Goal: Transaction & Acquisition: Purchase product/service

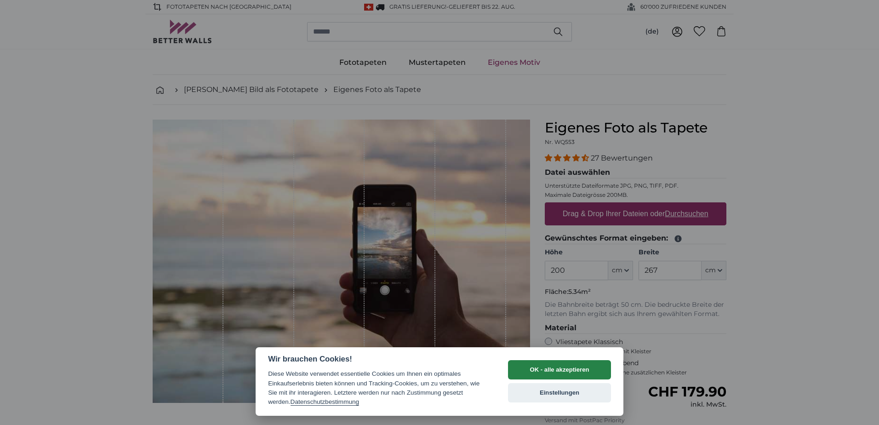
click at [564, 365] on button "OK - alle akzeptieren" at bounding box center [559, 369] width 103 height 19
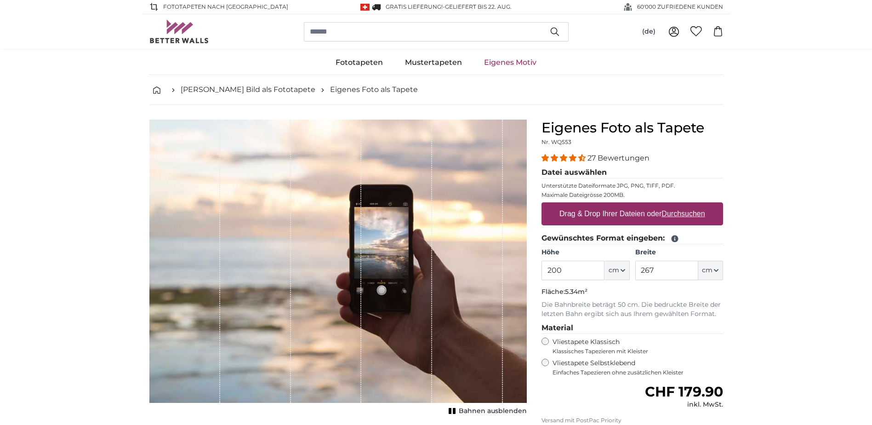
click at [692, 217] on u "Durchsuchen" at bounding box center [682, 214] width 43 height 8
click at [692, 205] on input "Drag & Drop Ihrer Dateien oder Durchsuchen" at bounding box center [631, 203] width 181 height 3
type input "**********"
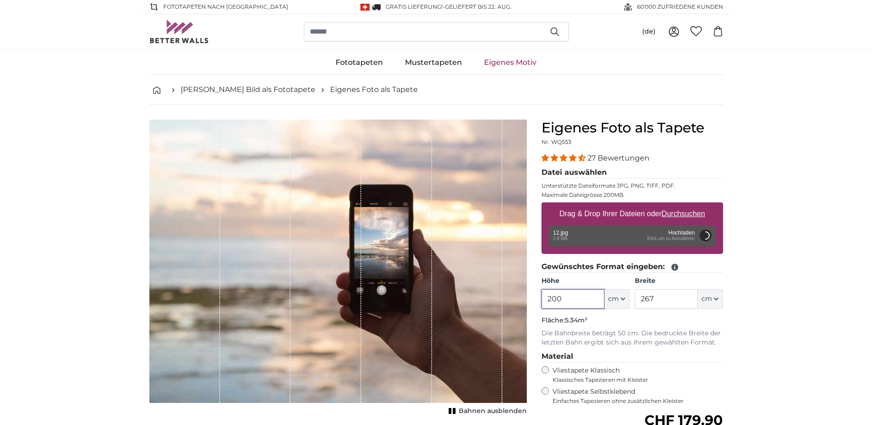
click at [567, 300] on input "200" at bounding box center [572, 298] width 63 height 19
drag, startPoint x: 657, startPoint y: 301, endPoint x: 626, endPoint y: 303, distance: 31.3
click at [626, 303] on div "Höhe 200 ft cm Centimeter (cm) Inches (inch) Feet (ft. in.) Breite 267 ft cm Ce…" at bounding box center [631, 292] width 181 height 32
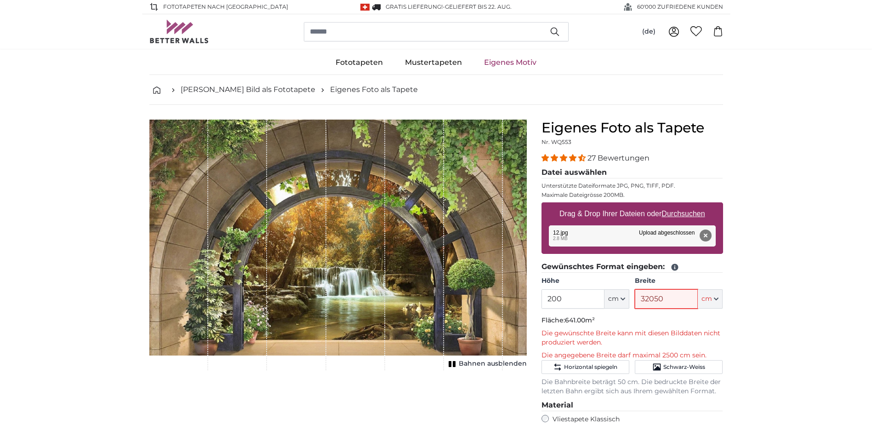
click at [676, 302] on input "32050" at bounding box center [666, 298] width 63 height 19
type input "3"
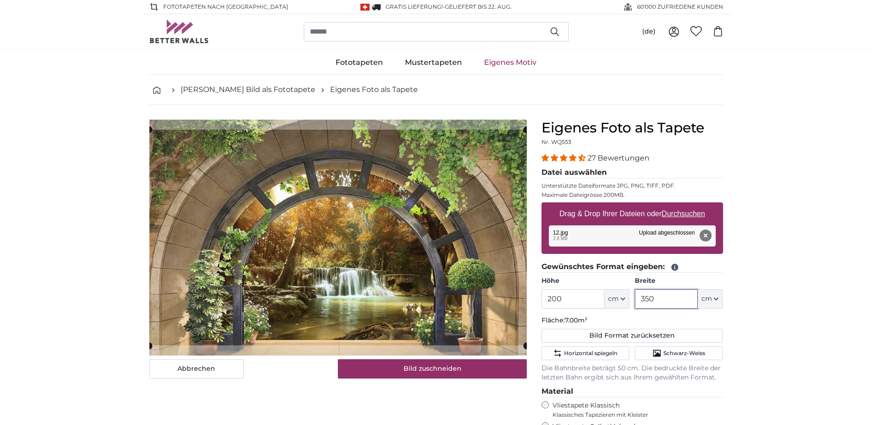
type input "350"
click at [583, 296] on input "200" at bounding box center [572, 298] width 63 height 19
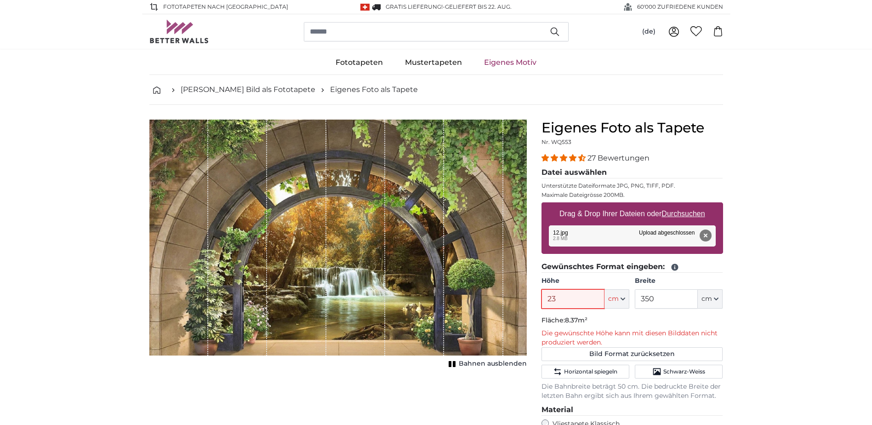
type input "238"
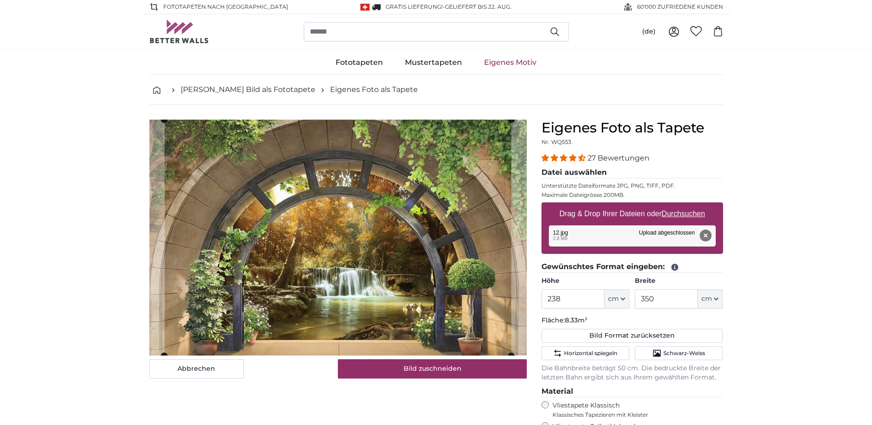
click at [704, 234] on button "Entfernen" at bounding box center [705, 235] width 12 height 12
type input "200"
type input "320"
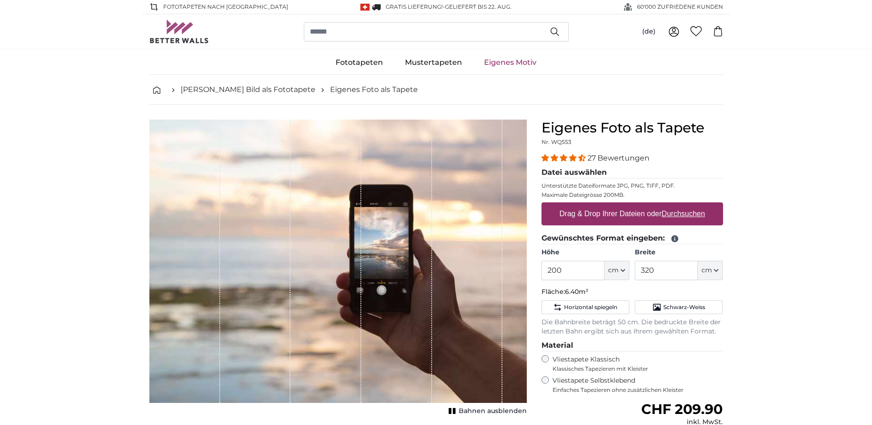
click at [675, 215] on u "Durchsuchen" at bounding box center [682, 214] width 43 height 8
click at [675, 205] on input "Drag & Drop Ihrer Dateien oder Durchsuchen" at bounding box center [631, 203] width 181 height 3
type input "**********"
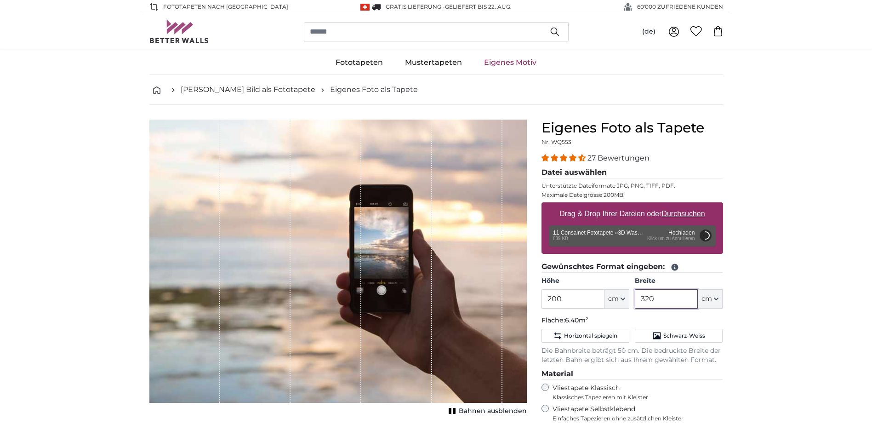
click at [665, 304] on input "320" at bounding box center [666, 298] width 63 height 19
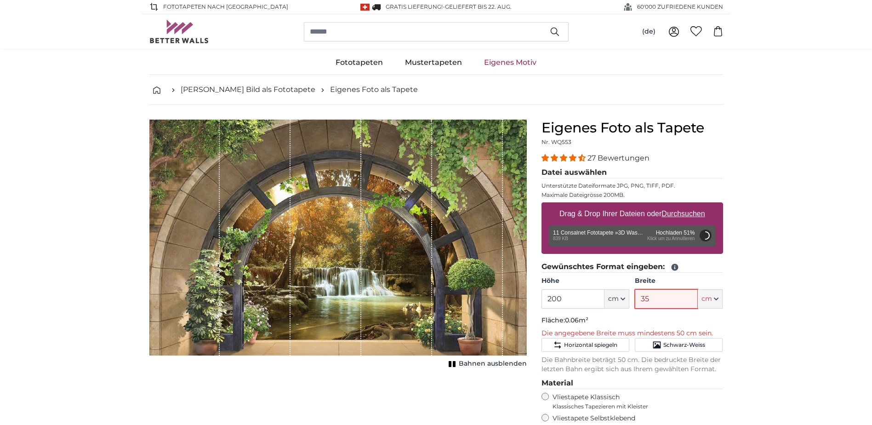
type input "350"
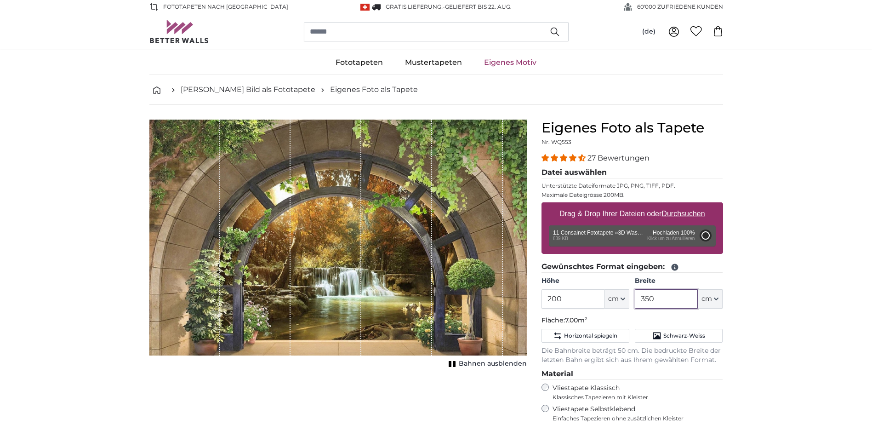
type input "81"
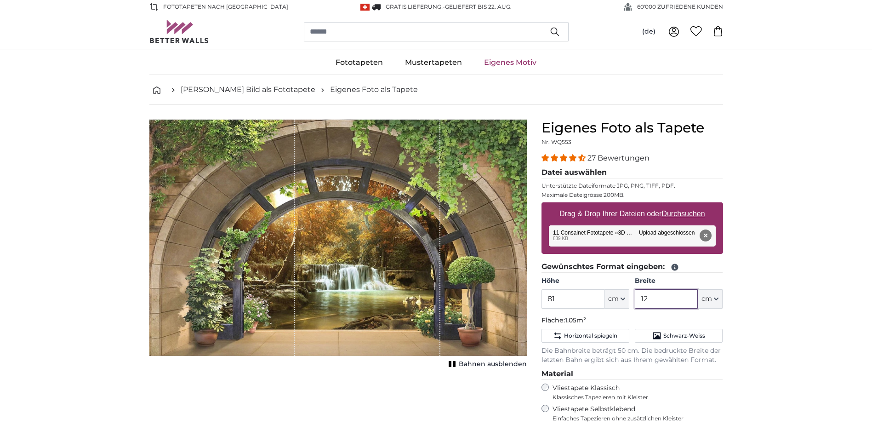
type input "1"
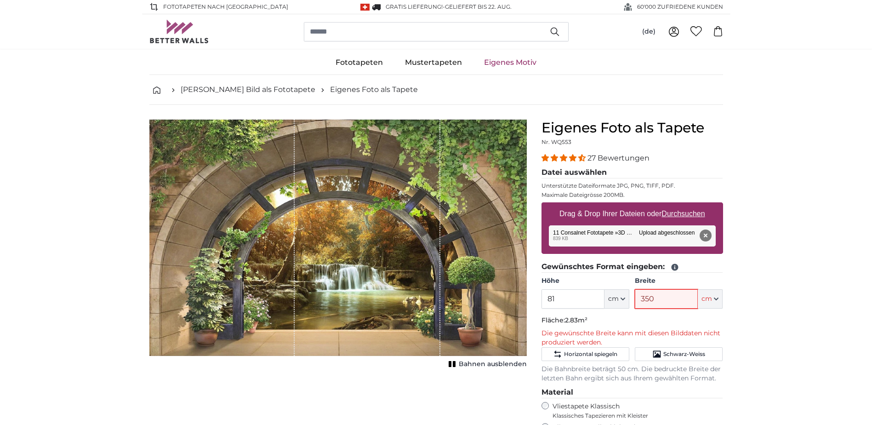
type input "350"
click at [570, 298] on input "81" at bounding box center [572, 298] width 63 height 19
type input "8"
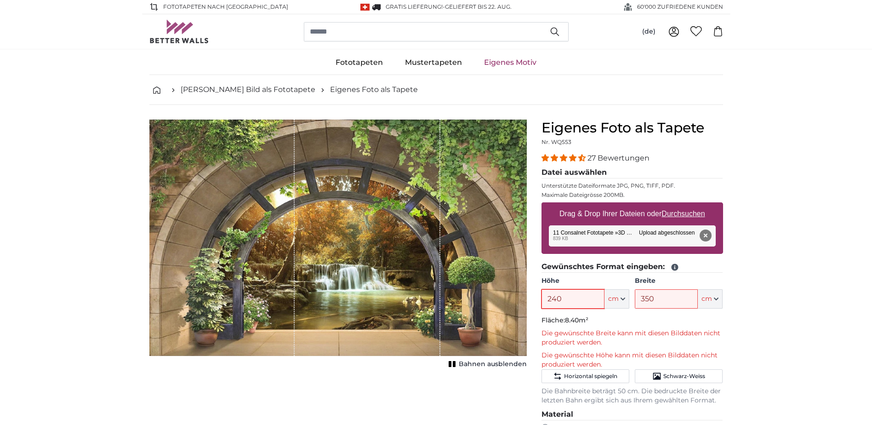
type input "240"
click at [708, 236] on button "Entfernen" at bounding box center [705, 235] width 12 height 12
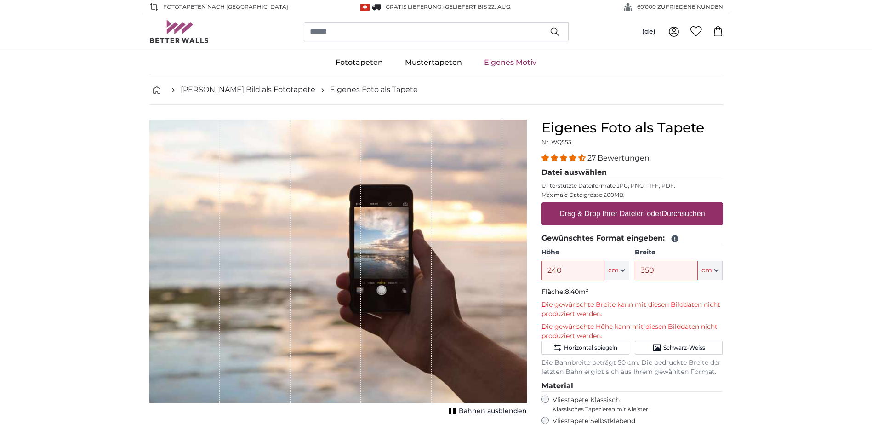
click at [682, 215] on u "Durchsuchen" at bounding box center [682, 214] width 43 height 8
click at [682, 205] on input "Drag & Drop Ihrer Dateien oder Durchsuchen" at bounding box center [631, 203] width 181 height 3
type input "**********"
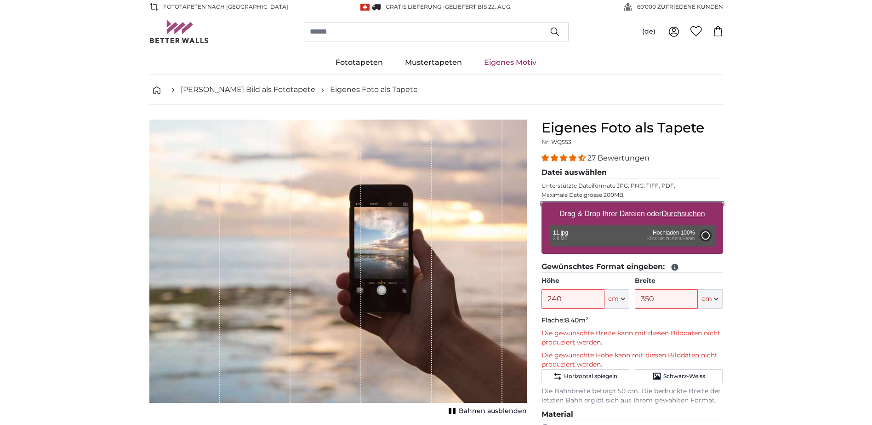
type input "200"
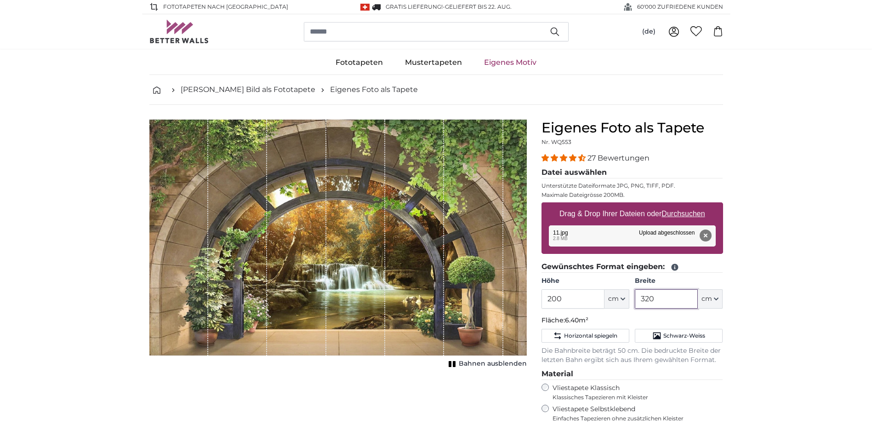
click at [663, 303] on input "320" at bounding box center [666, 298] width 63 height 19
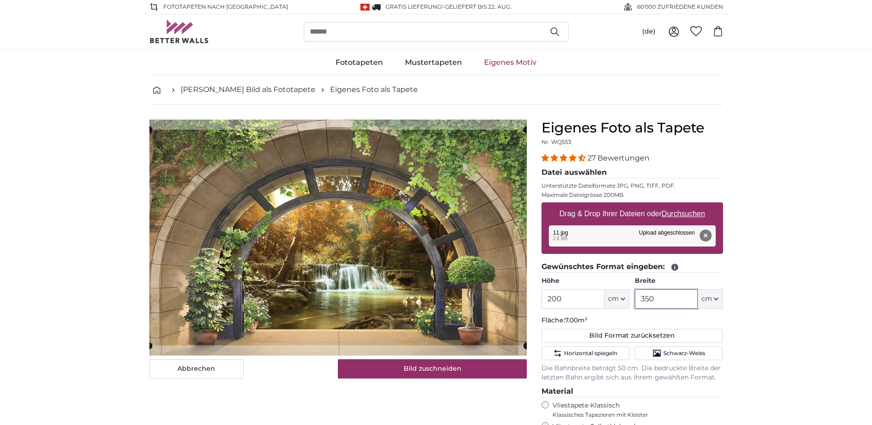
type input "350"
click at [574, 301] on input "200" at bounding box center [572, 298] width 63 height 19
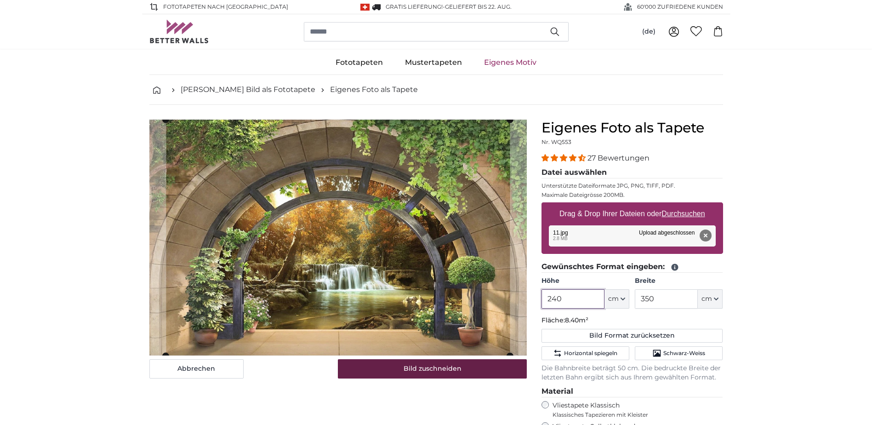
type input "240"
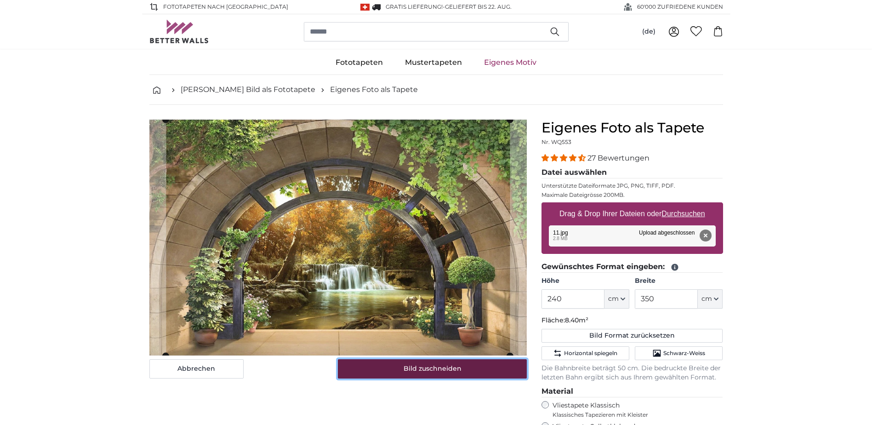
click at [441, 368] on button "Bild zuschneiden" at bounding box center [432, 368] width 189 height 19
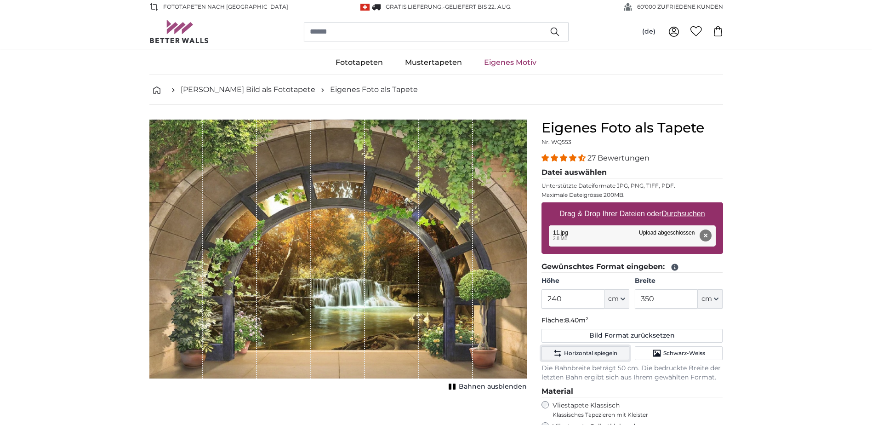
click at [590, 352] on span "Horizontal spiegeln" at bounding box center [590, 352] width 53 height 7
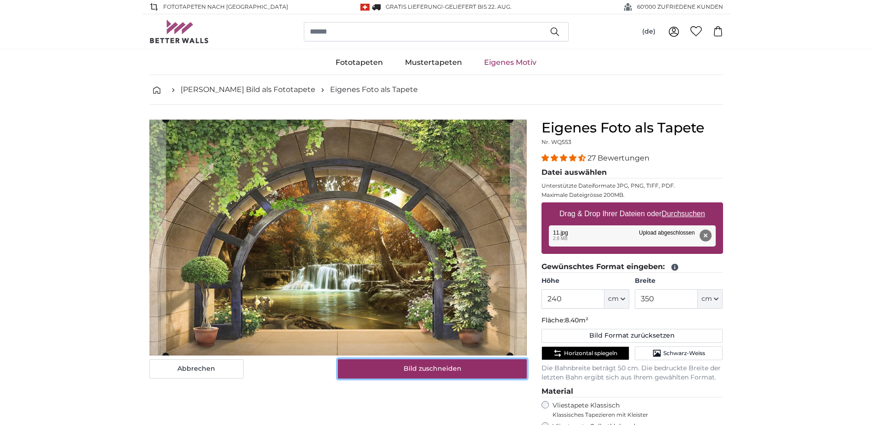
click at [472, 374] on button "Bild zuschneiden" at bounding box center [432, 368] width 189 height 19
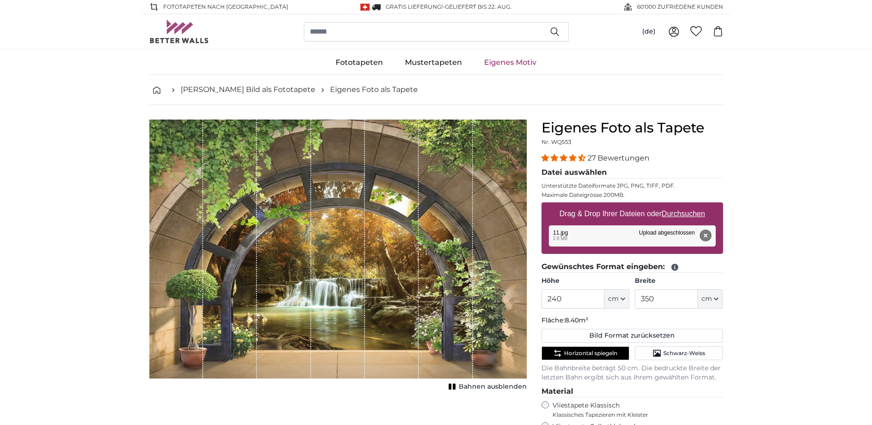
click at [703, 236] on button "Entfernen" at bounding box center [705, 235] width 12 height 12
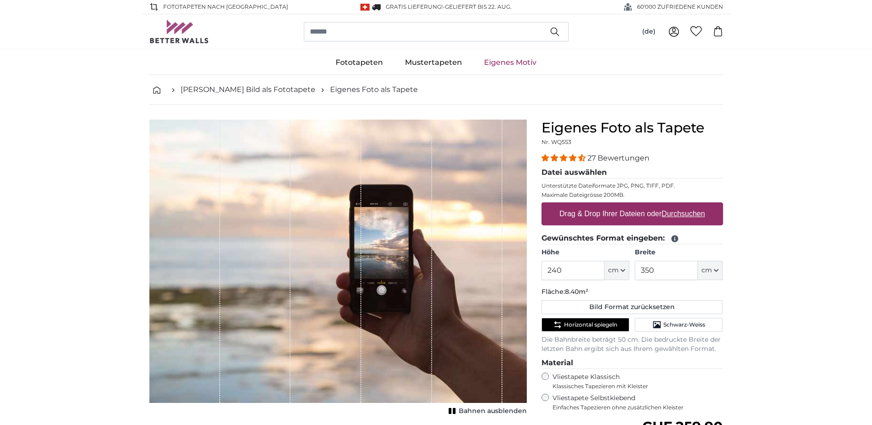
click at [670, 211] on u "Durchsuchen" at bounding box center [682, 214] width 43 height 8
click at [670, 205] on input "Drag & Drop Ihrer Dateien oder Durchsuchen" at bounding box center [631, 203] width 181 height 3
type input "**********"
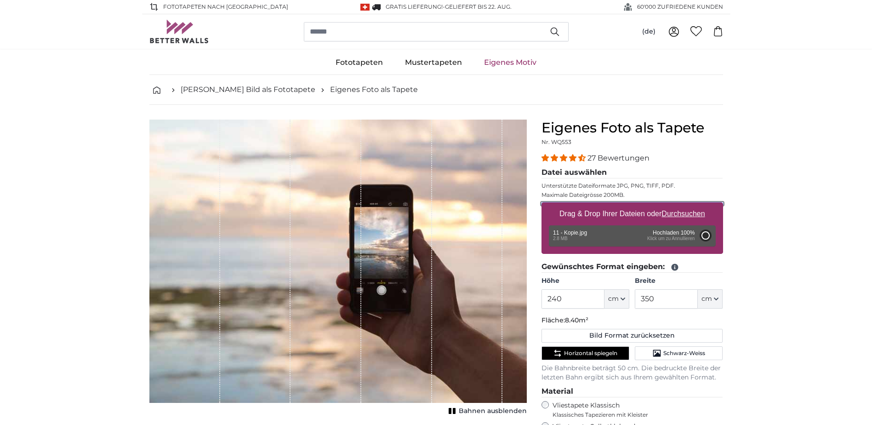
type input "200"
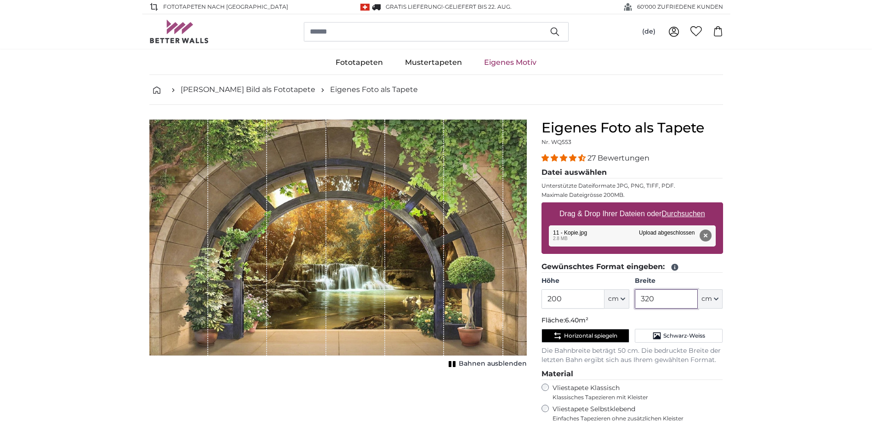
click at [662, 289] on input "320" at bounding box center [666, 298] width 63 height 19
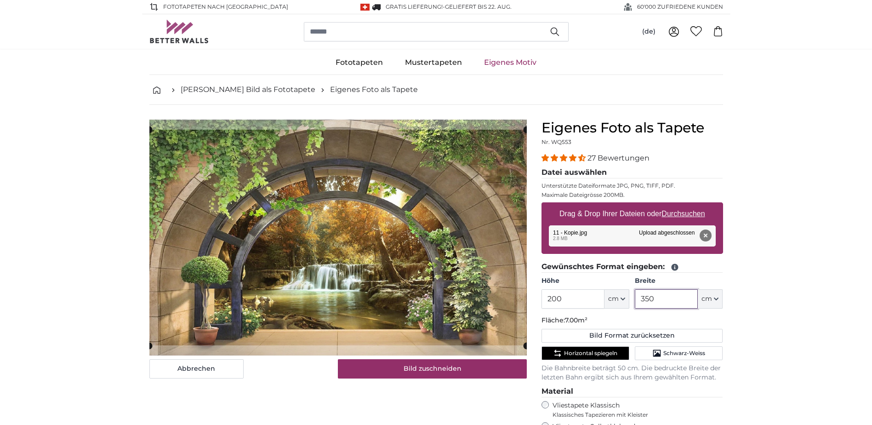
type input "350"
click at [571, 300] on input "200" at bounding box center [572, 298] width 63 height 19
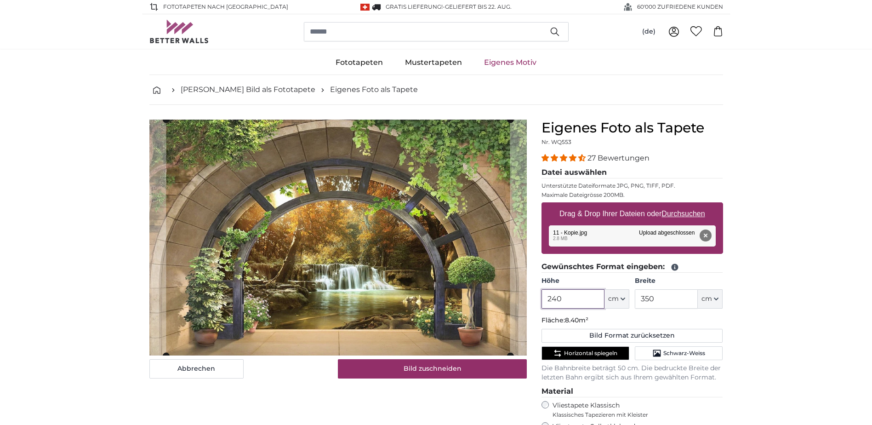
click at [532, 304] on div "Abbrechen Bild zuschneiden Bahnen ausblenden" at bounding box center [338, 357] width 392 height 477
click at [504, 294] on cropper-handle at bounding box center [337, 237] width 344 height 236
type input "240"
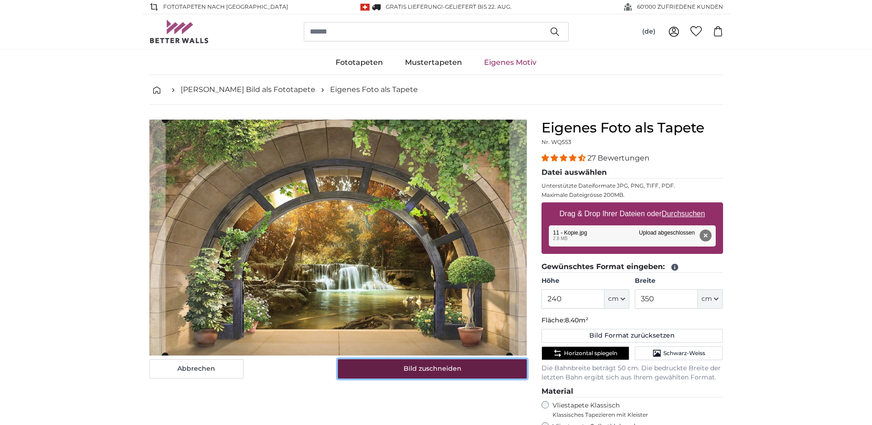
click at [486, 374] on button "Bild zuschneiden" at bounding box center [432, 368] width 189 height 19
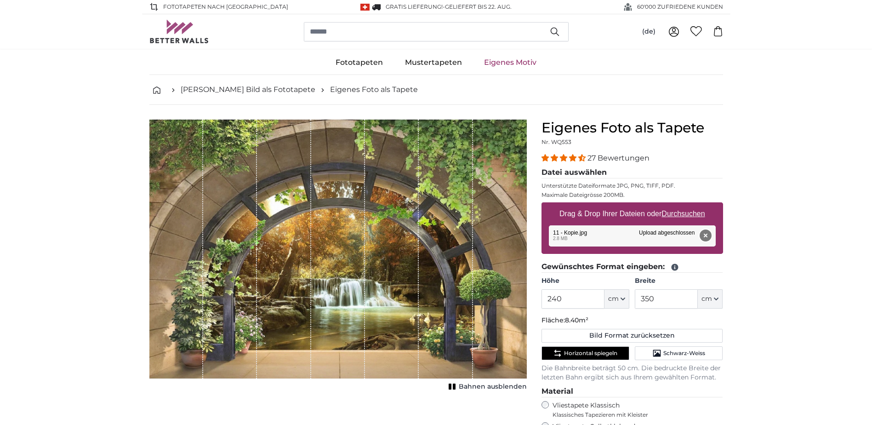
click at [706, 235] on button "Entfernen" at bounding box center [705, 235] width 12 height 12
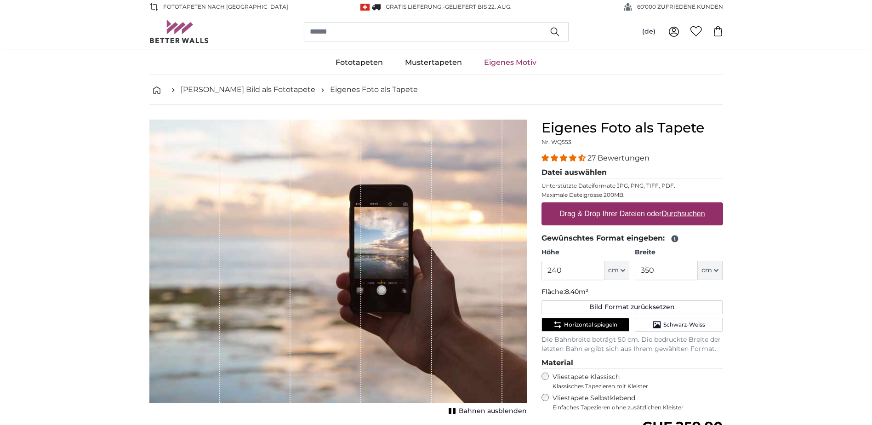
click at [686, 215] on u "Durchsuchen" at bounding box center [682, 214] width 43 height 8
click at [686, 205] on input "Drag & Drop Ihrer Dateien oder Durchsuchen" at bounding box center [631, 203] width 181 height 3
type input "**********"
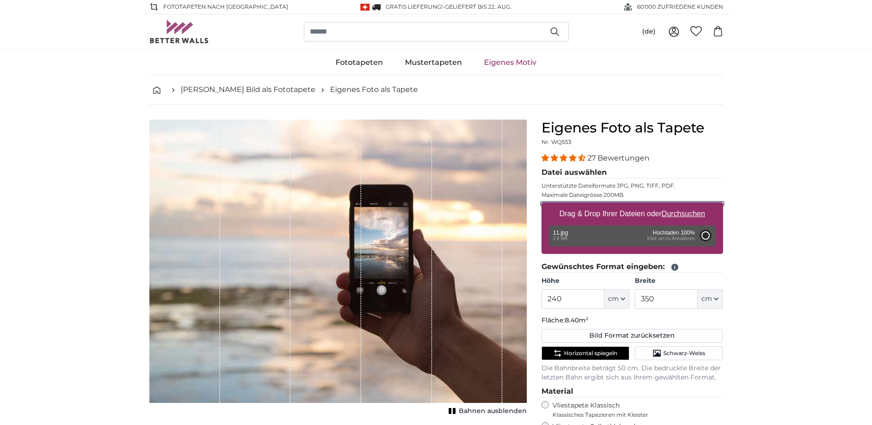
type input "200"
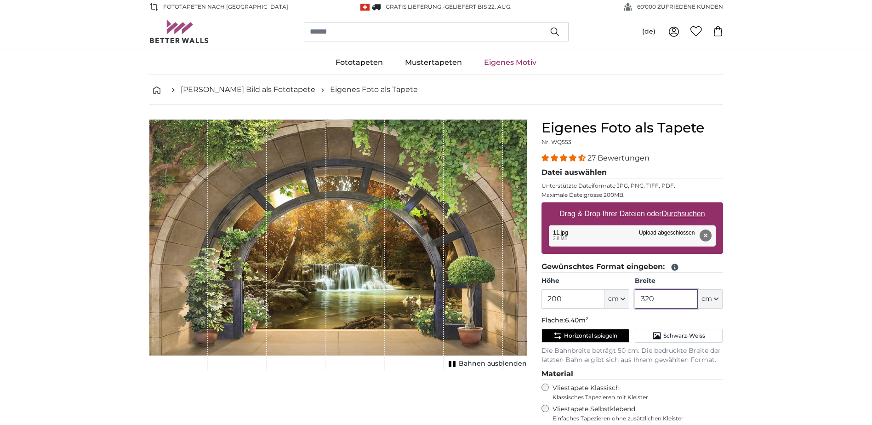
click at [659, 298] on input "320" at bounding box center [666, 298] width 63 height 19
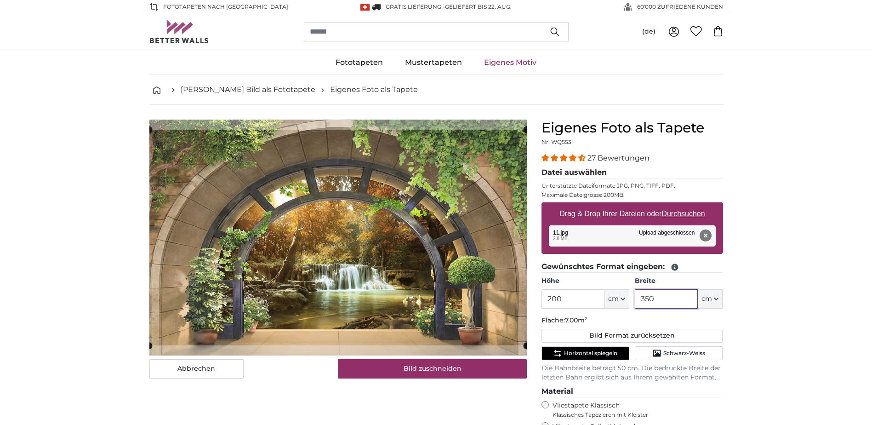
type input "350"
click at [566, 303] on input "200" at bounding box center [572, 298] width 63 height 19
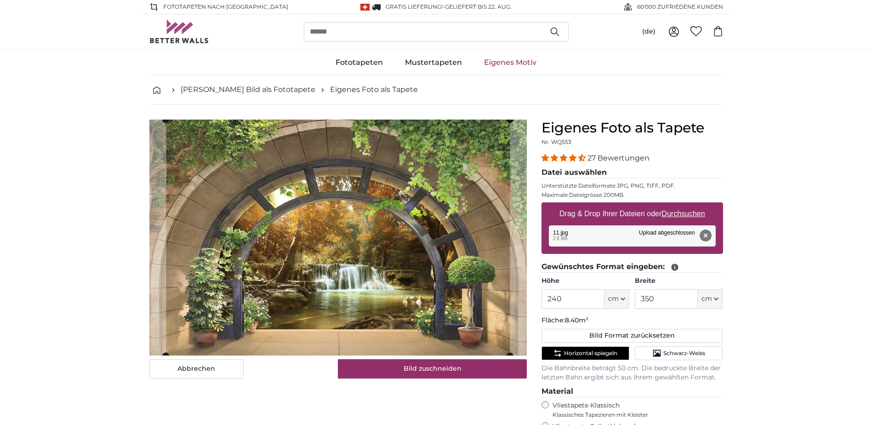
click at [706, 237] on button "Entfernen" at bounding box center [705, 235] width 12 height 12
type input "200"
type input "320"
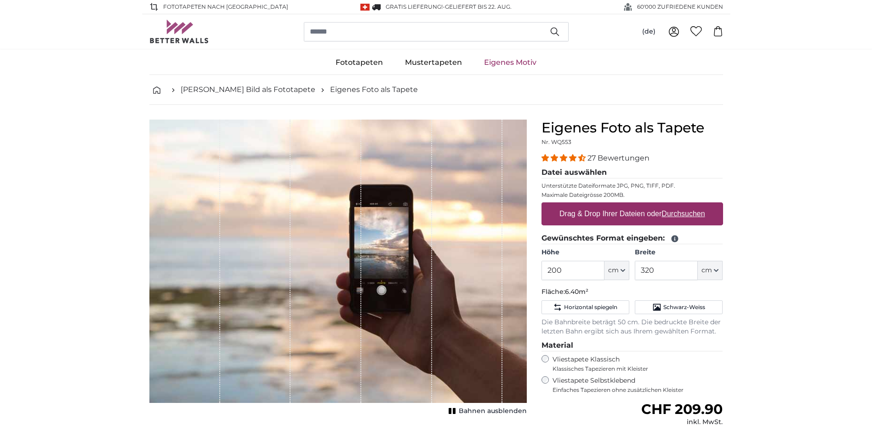
click at [674, 214] on u "Durchsuchen" at bounding box center [682, 214] width 43 height 8
click at [674, 205] on input "Drag & Drop Ihrer Dateien oder Durchsuchen" at bounding box center [631, 203] width 181 height 3
type input "**********"
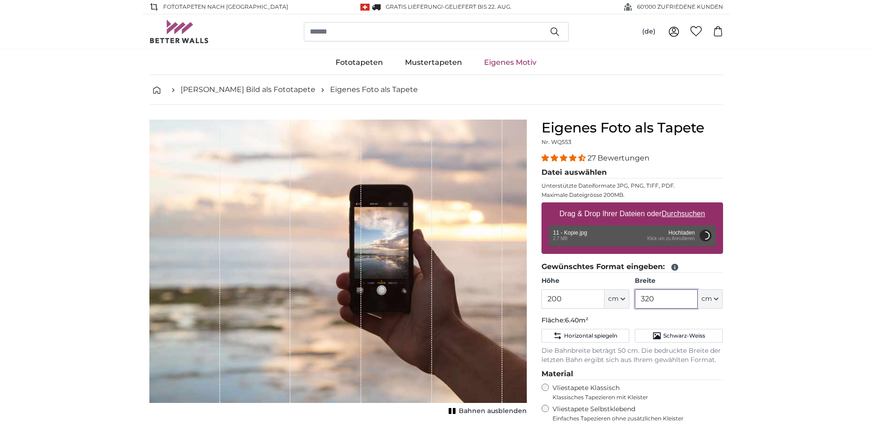
click at [662, 300] on input "320" at bounding box center [666, 298] width 63 height 19
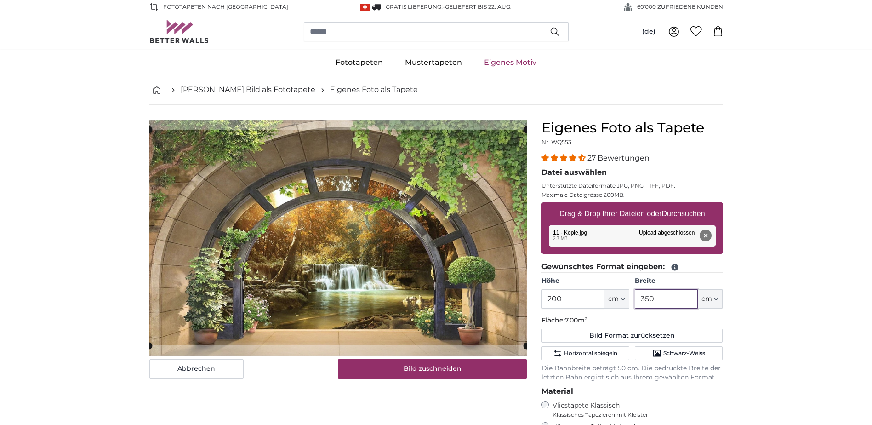
type input "350"
click at [584, 297] on input "200" at bounding box center [572, 298] width 63 height 19
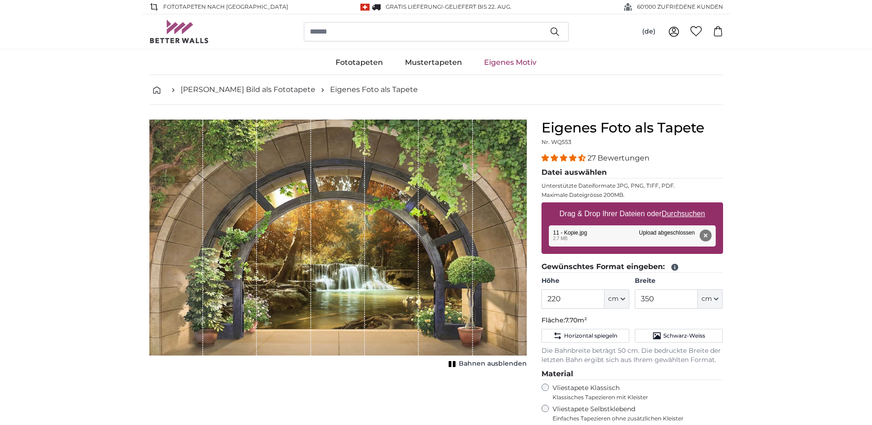
click at [507, 363] on span "Bahnen ausblenden" at bounding box center [493, 363] width 68 height 9
click at [507, 363] on span "Bahnen einblenden" at bounding box center [493, 363] width 68 height 9
click at [568, 299] on input "220" at bounding box center [572, 298] width 63 height 19
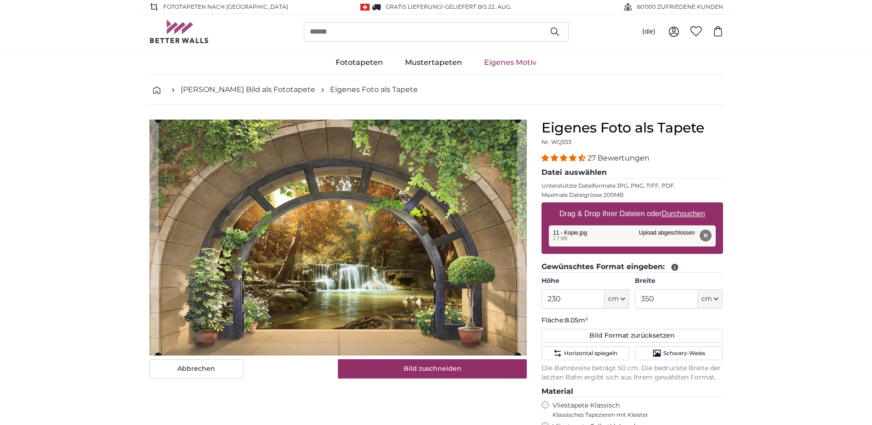
click at [711, 237] on button "Entfernen" at bounding box center [705, 235] width 12 height 12
type input "220"
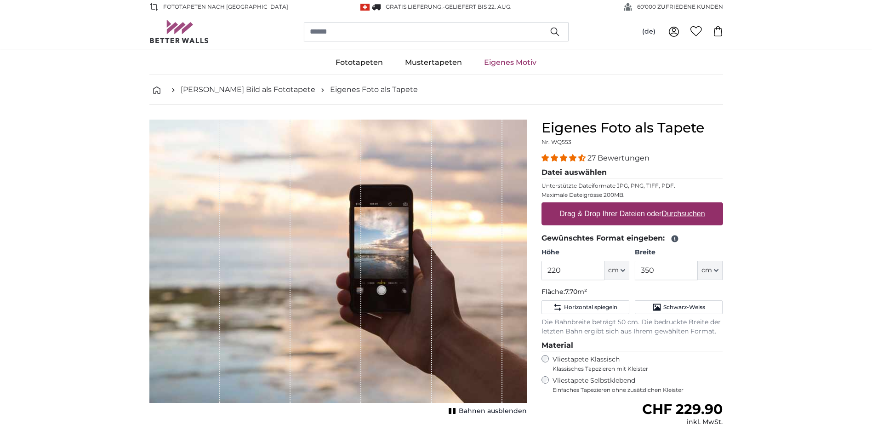
click at [686, 213] on u "Durchsuchen" at bounding box center [682, 214] width 43 height 8
click at [686, 205] on input "Drag & Drop Ihrer Dateien oder Durchsuchen" at bounding box center [631, 203] width 181 height 3
type input "**********"
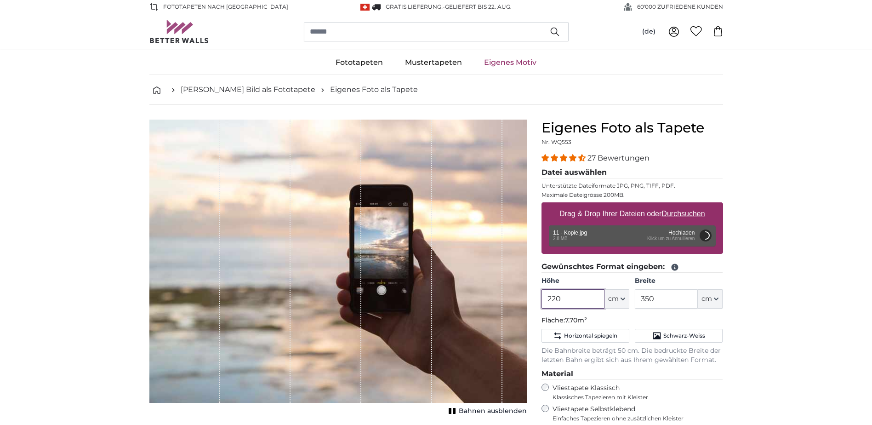
click at [576, 299] on input "220" at bounding box center [572, 298] width 63 height 19
type input "200"
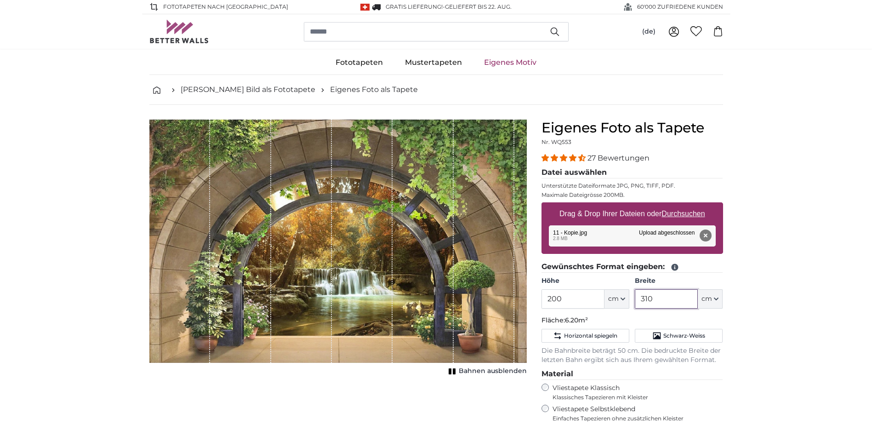
drag, startPoint x: 675, startPoint y: 302, endPoint x: 635, endPoint y: 306, distance: 40.6
click at [635, 306] on input "310" at bounding box center [666, 298] width 63 height 19
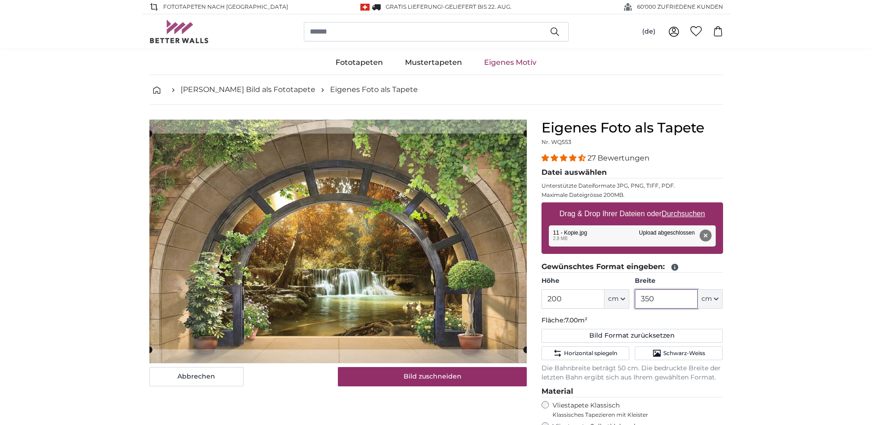
type input "350"
click at [584, 306] on input "200" at bounding box center [572, 298] width 63 height 19
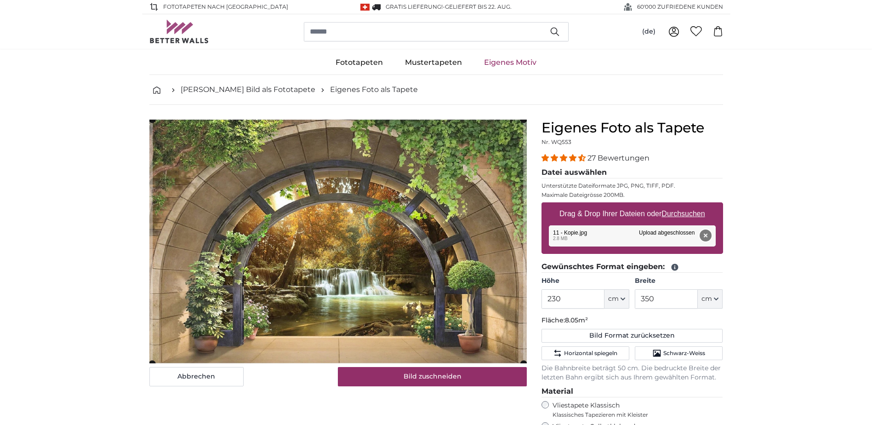
click at [707, 237] on button "Entfernen" at bounding box center [705, 235] width 12 height 12
type input "200"
type input "310"
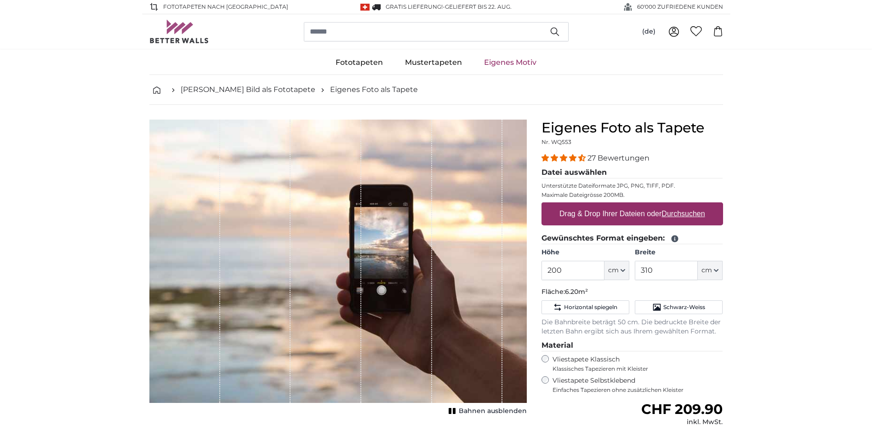
click at [669, 212] on u "Durchsuchen" at bounding box center [682, 214] width 43 height 8
click at [669, 205] on input "Drag & Drop Ihrer Dateien oder Durchsuchen" at bounding box center [631, 203] width 181 height 3
type input "**********"
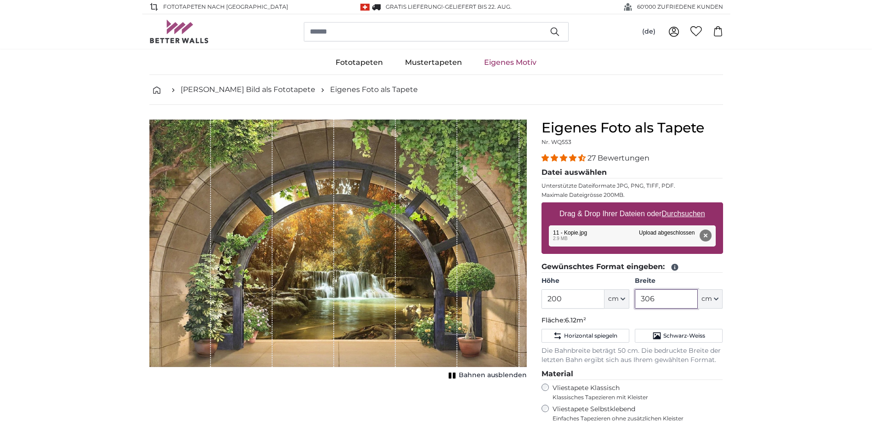
click at [676, 294] on input "306" at bounding box center [666, 298] width 63 height 19
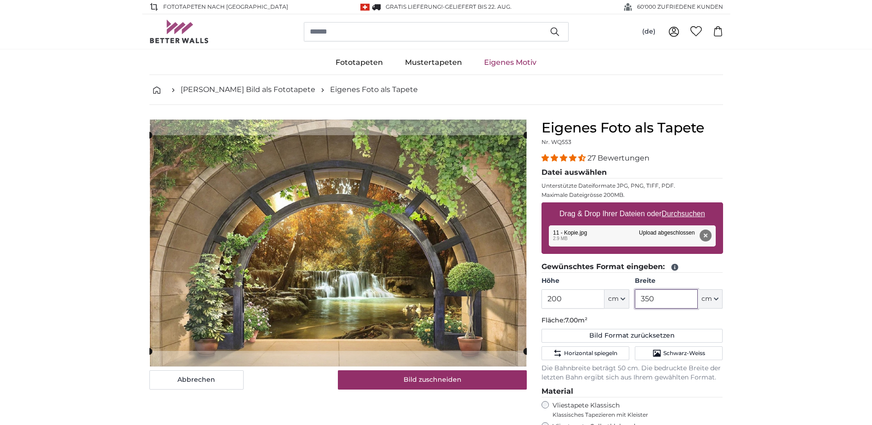
type input "350"
click at [565, 301] on input "200" at bounding box center [572, 298] width 63 height 19
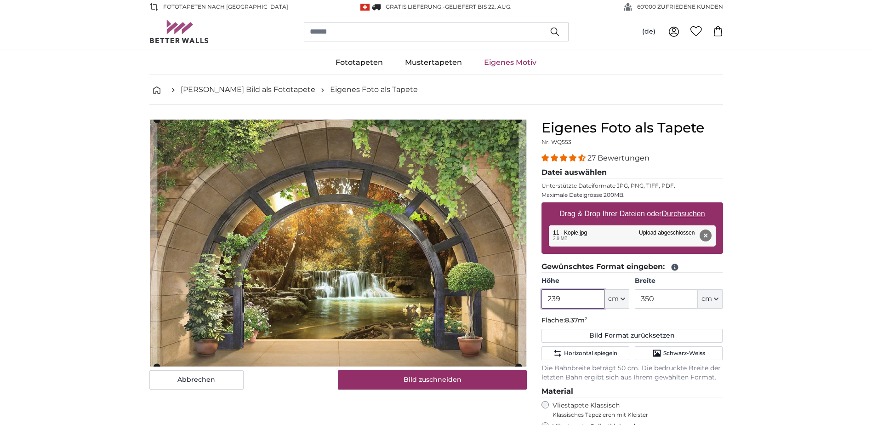
type input "239"
click at [660, 299] on input "350" at bounding box center [666, 298] width 63 height 19
type input "345"
click at [558, 299] on input "239" at bounding box center [572, 298] width 63 height 19
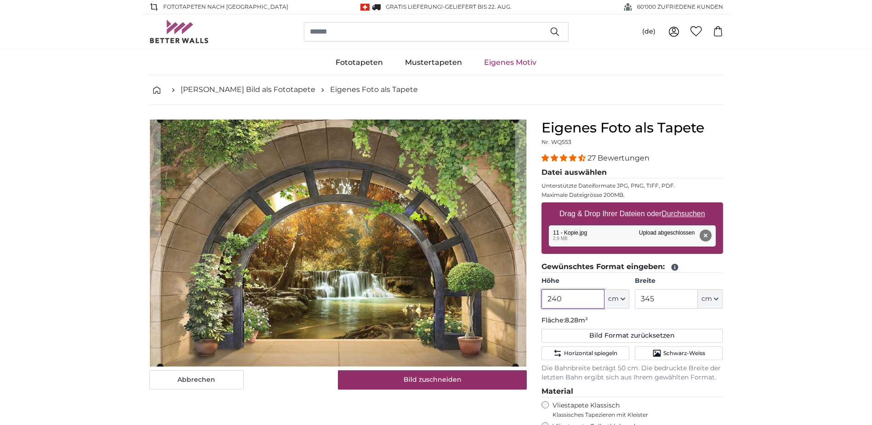
type input "240"
click at [660, 300] on input "345" at bounding box center [666, 298] width 63 height 19
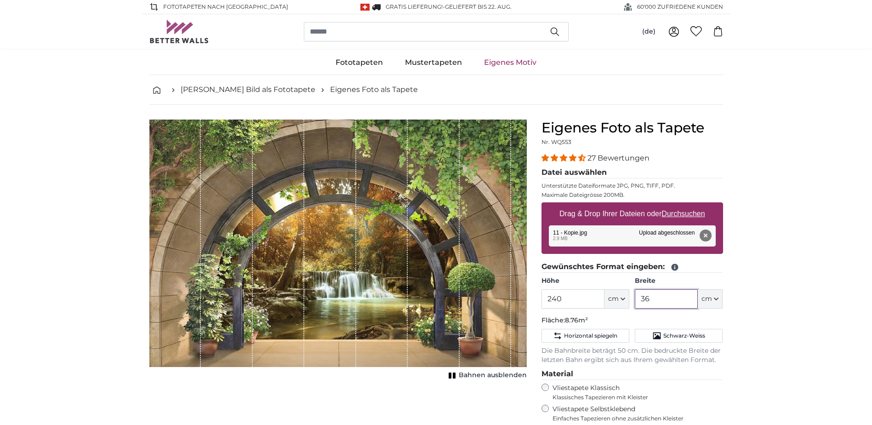
type input "360"
